Goal: Task Accomplishment & Management: Complete application form

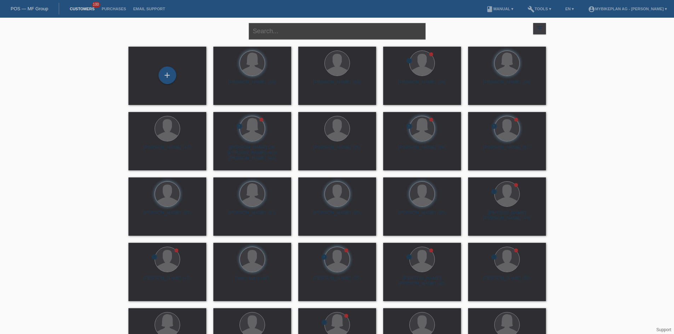
click at [275, 27] on input "text" at bounding box center [337, 31] width 177 height 17
paste input "[PERSON_NAME]"
type input "[PERSON_NAME]"
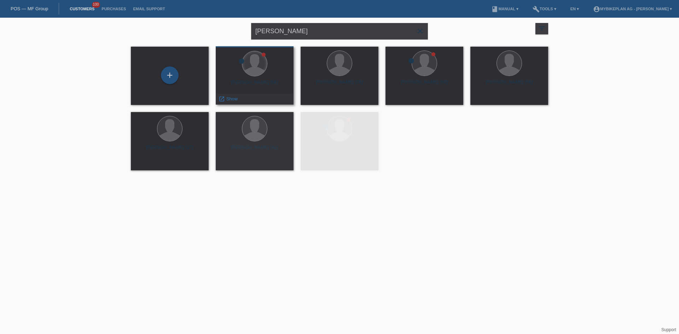
click at [265, 61] on div at bounding box center [254, 63] width 25 height 25
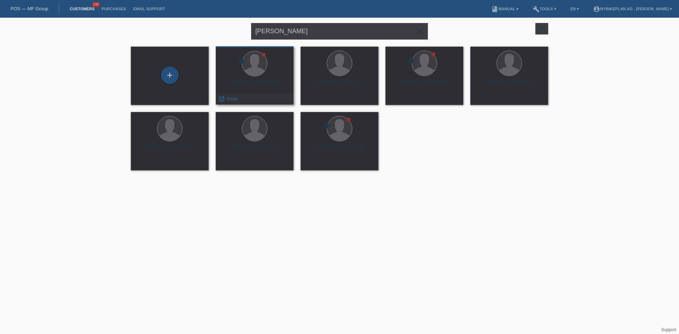
click at [262, 55] on div at bounding box center [264, 55] width 4 height 4
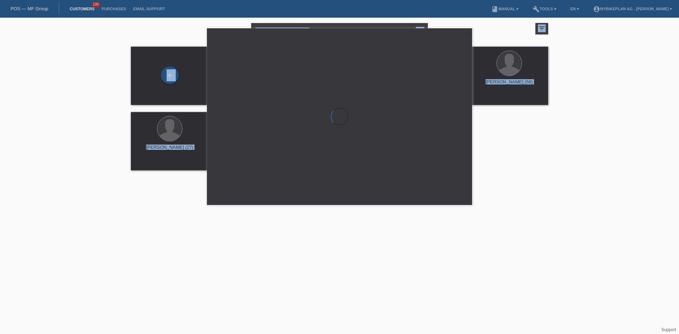
click at [262, 55] on div at bounding box center [339, 117] width 265 height 176
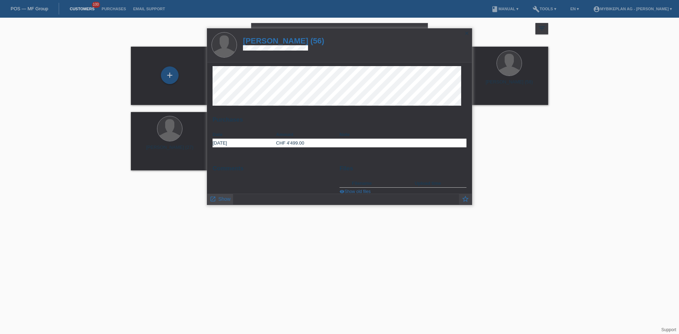
click at [219, 200] on span "Show" at bounding box center [224, 199] width 12 height 6
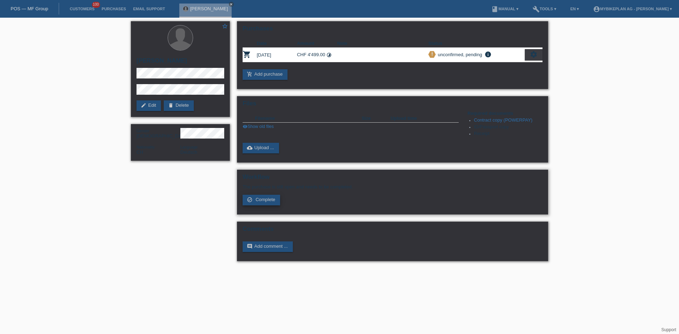
click at [271, 199] on span "Complete" at bounding box center [266, 199] width 20 height 5
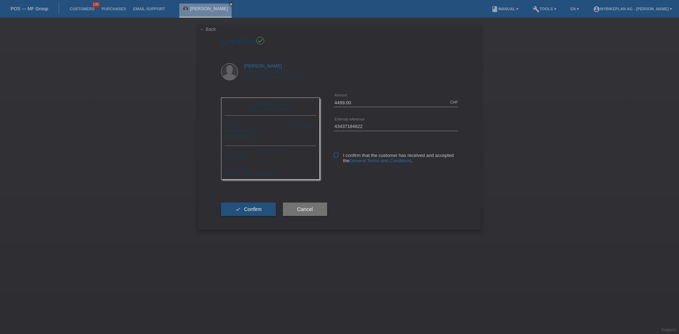
click at [335, 155] on icon at bounding box center [336, 155] width 5 height 5
click at [335, 155] on input "I confirm that the customer has received and accepted the General Terms and Con…" at bounding box center [336, 155] width 5 height 5
checkbox input "true"
click at [243, 208] on button "check Confirm" at bounding box center [248, 209] width 55 height 13
